Goal: Find specific page/section: Find specific page/section

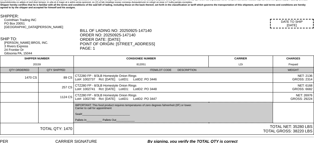
scroll to position [48, 0]
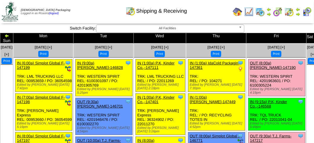
click at [176, 28] on span "All Facilities" at bounding box center [167, 28] width 137 height 7
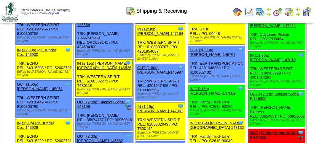
scroll to position [327, 0]
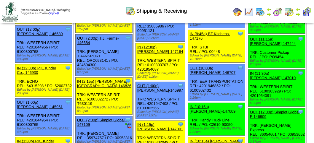
click at [260, 12] on img at bounding box center [259, 11] width 9 height 9
